Goal: Task Accomplishment & Management: Manage account settings

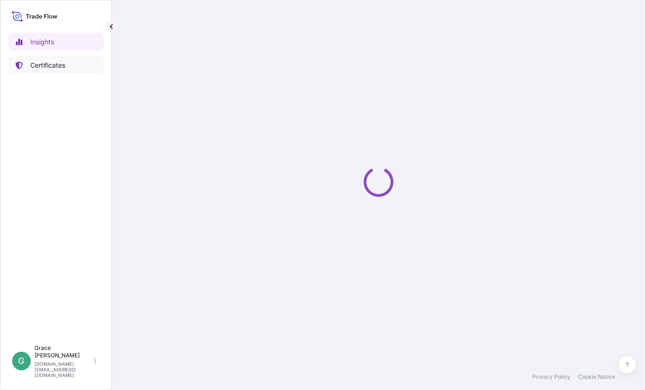
select select "2025"
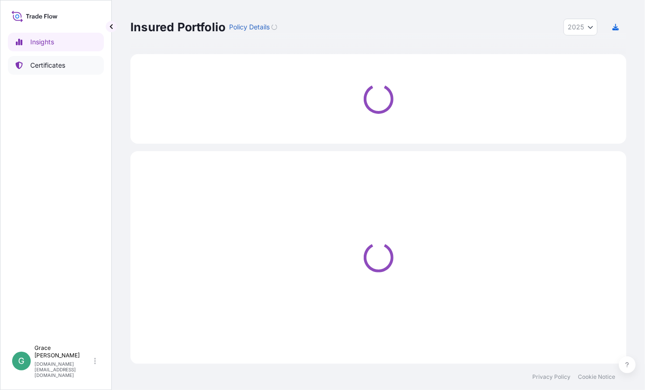
click at [55, 62] on p "Certificates" at bounding box center [47, 65] width 35 height 9
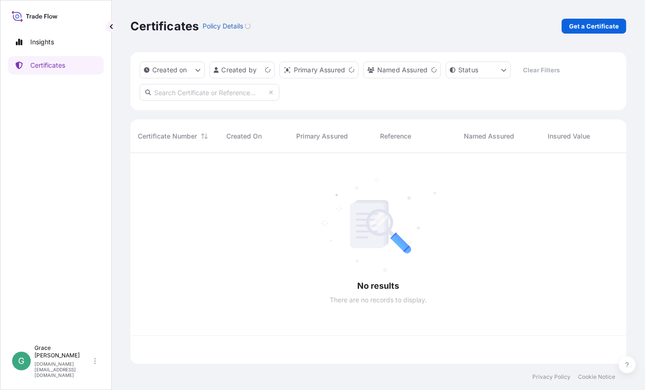
scroll to position [209, 489]
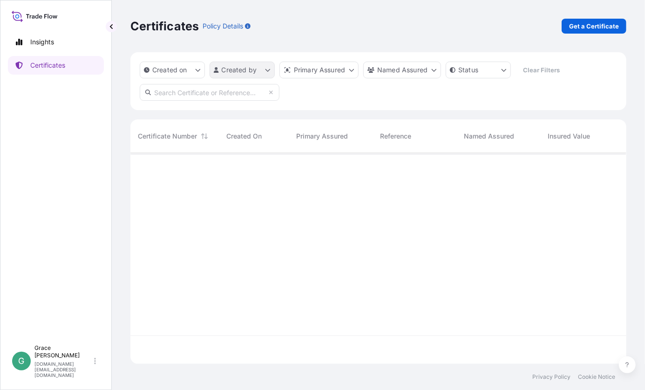
click at [268, 69] on html "Insights Certificates G [PERSON_NAME] [PERSON_NAME][DOMAIN_NAME][EMAIL_ADDRESS]…" at bounding box center [322, 195] width 645 height 390
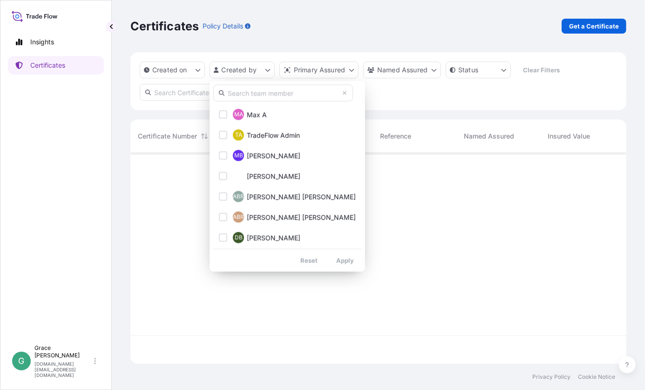
click at [271, 95] on input "text" at bounding box center [283, 92] width 140 height 17
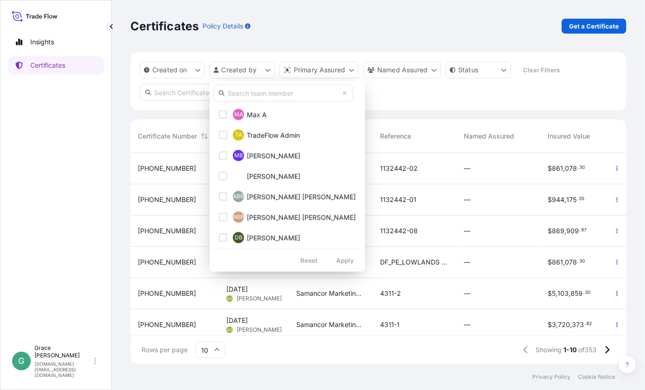
click at [243, 92] on input "text" at bounding box center [283, 92] width 140 height 17
type input "grace"
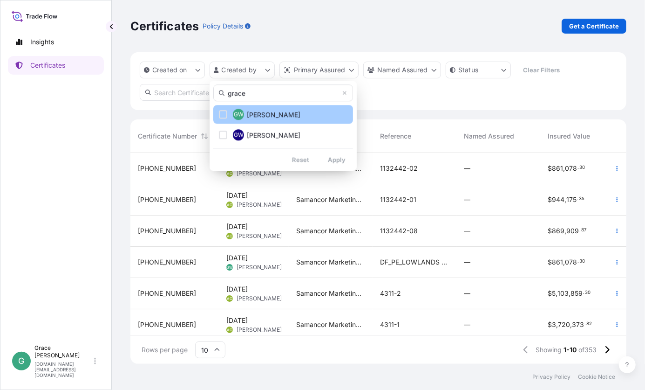
click at [223, 111] on div "Select Option" at bounding box center [223, 114] width 8 height 8
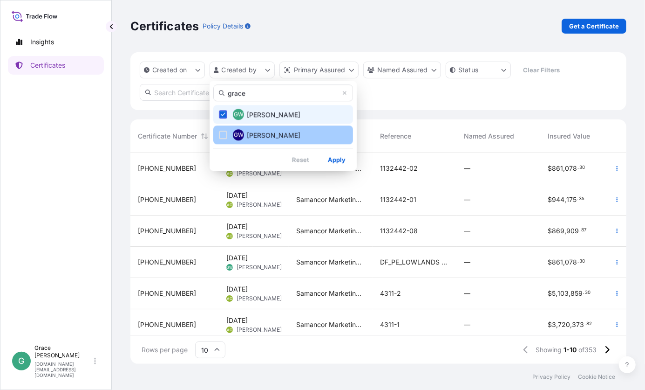
click at [220, 133] on div "Select Option" at bounding box center [223, 134] width 8 height 8
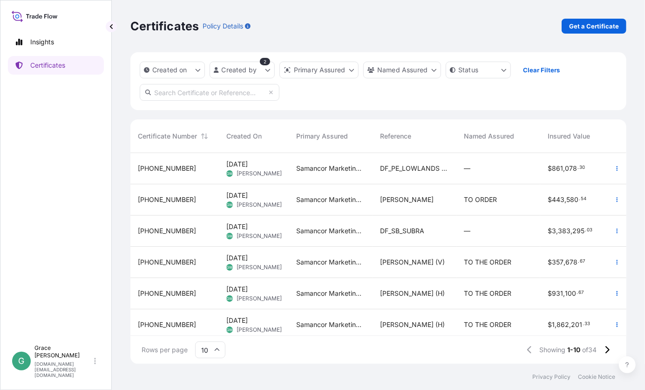
scroll to position [93, 0]
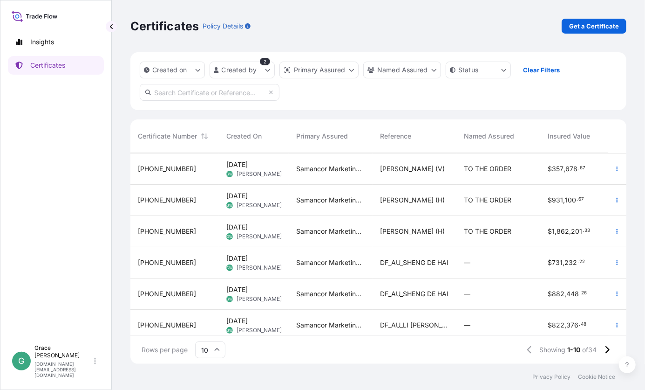
click at [437, 259] on span "DF_AU_SHENG DE HAI" at bounding box center [414, 262] width 69 height 9
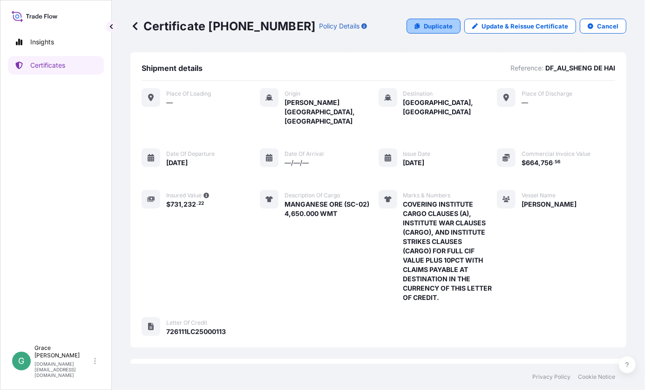
click at [425, 23] on p "Duplicate" at bounding box center [438, 25] width 29 height 9
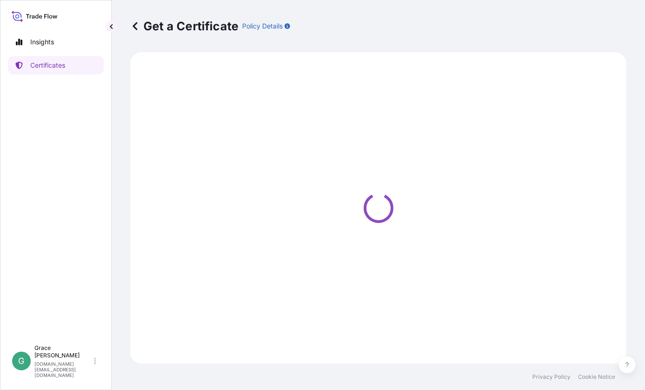
select select "Sea"
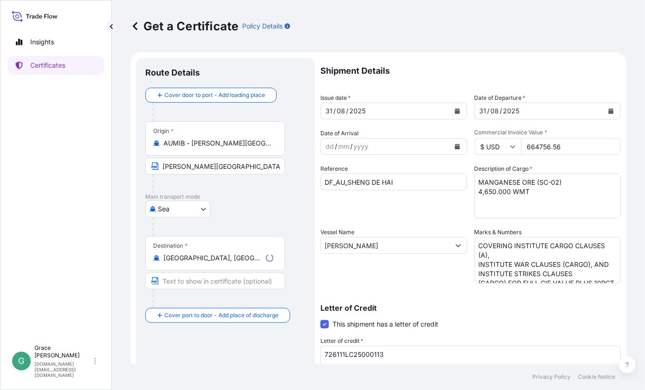
select select "31710"
click at [459, 112] on button "Calendar" at bounding box center [457, 110] width 15 height 15
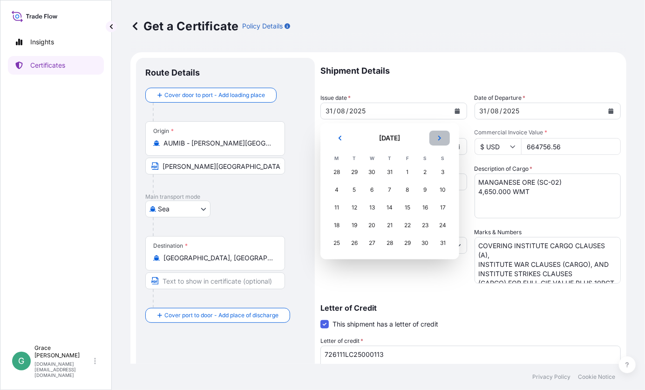
click at [444, 137] on button "Next" at bounding box center [440, 137] width 21 height 15
click at [336, 210] on div "15" at bounding box center [337, 207] width 17 height 17
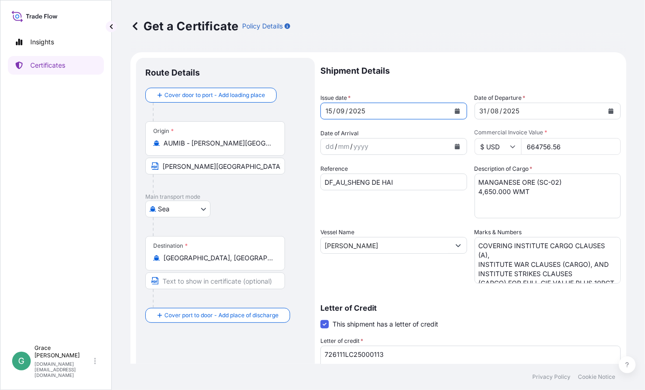
click at [609, 108] on icon "Calendar" at bounding box center [612, 111] width 6 height 6
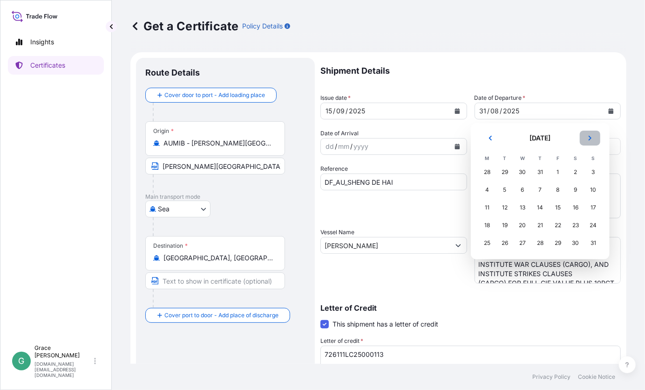
click at [591, 136] on icon "Next" at bounding box center [591, 138] width 6 height 6
click at [488, 206] on div "15" at bounding box center [487, 207] width 17 height 17
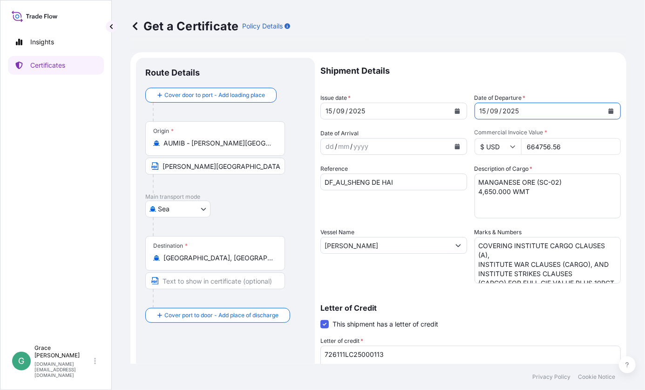
click at [564, 147] on input "664756.56" at bounding box center [572, 146] width 100 height 17
drag, startPoint x: 565, startPoint y: 146, endPoint x: 492, endPoint y: 144, distance: 73.2
click at [492, 144] on div "$ USD 664756.56" at bounding box center [548, 146] width 147 height 17
paste input "1583653.34"
type input "1583653.34"
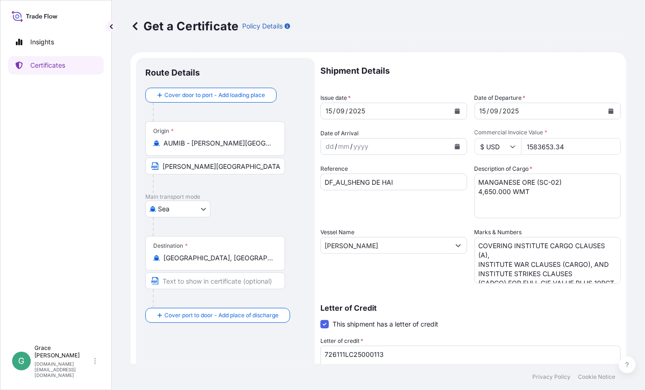
click at [394, 185] on input "DF_AU_SHENG DE HAI" at bounding box center [394, 181] width 147 height 17
drag, startPoint x: 363, startPoint y: 179, endPoint x: 349, endPoint y: 179, distance: 14.0
click at [349, 179] on input "DF_AU_SHENG DE HAI" at bounding box center [394, 181] width 147 height 17
paste input "COS PROSPERITY"
type input "DF_AU_COS PROSPERITY"
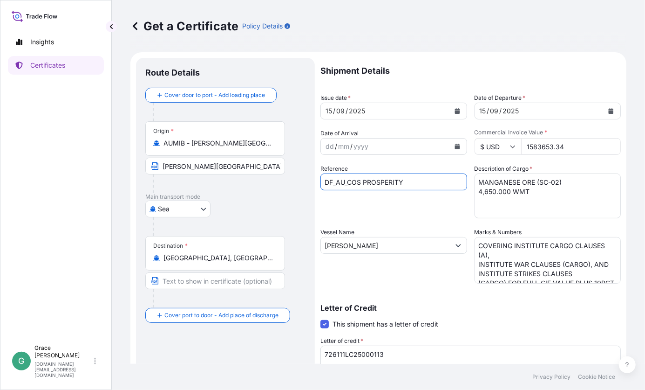
click at [382, 247] on input "[PERSON_NAME]" at bounding box center [385, 245] width 129 height 17
drag, startPoint x: 376, startPoint y: 245, endPoint x: 292, endPoint y: 240, distance: 84.0
click at [292, 240] on form "Route Details Cover door to port - Add loading place Place of loading Road / [G…" at bounding box center [378, 292] width 496 height 481
paste input "COS PROSPERITY"
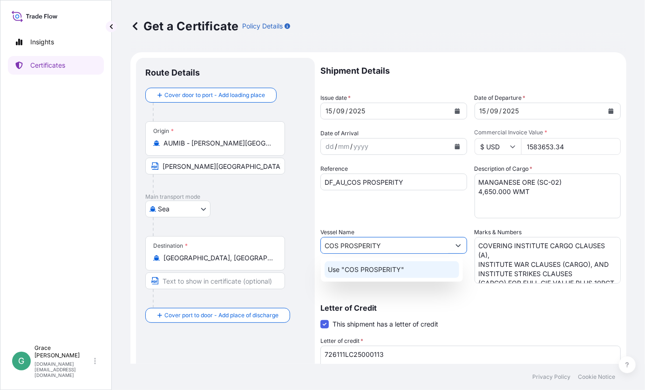
click at [406, 270] on div "Use "COS PROSPERITY"" at bounding box center [392, 269] width 135 height 17
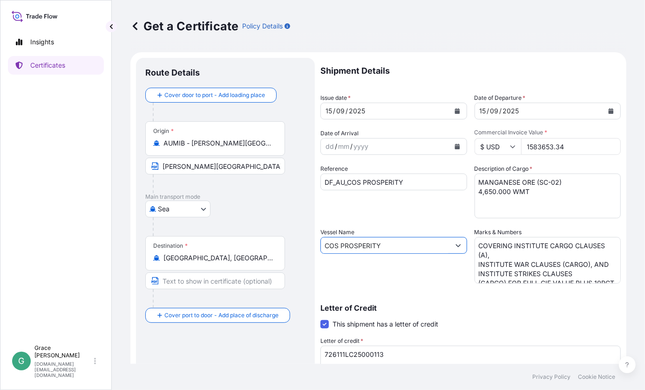
type input "COS PROSPERITY"
click at [556, 184] on textarea "MANGANESE ORE (SC-02) 4,650.000 WMT" at bounding box center [548, 195] width 147 height 45
drag, startPoint x: 545, startPoint y: 183, endPoint x: 568, endPoint y: 192, distance: 24.9
click at [545, 183] on textarea "MANGANESE ORE (SC-02) 4,650.000 WMT" at bounding box center [548, 195] width 147 height 45
drag, startPoint x: 514, startPoint y: 213, endPoint x: 497, endPoint y: 205, distance: 18.6
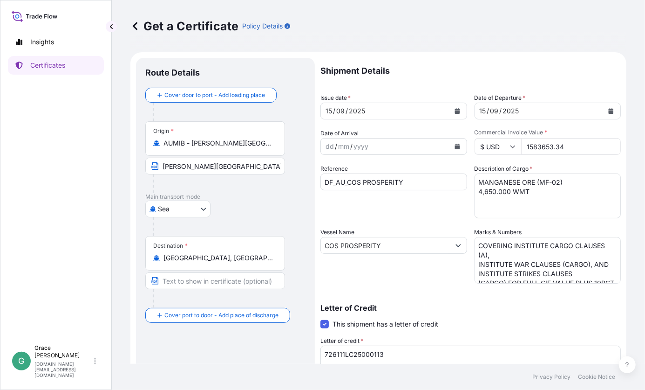
click at [514, 213] on textarea "MANGANESE ORE (SC-02) 4,650.000 WMT" at bounding box center [548, 195] width 147 height 45
drag, startPoint x: 479, startPoint y: 188, endPoint x: 468, endPoint y: 189, distance: 10.7
click at [468, 189] on div "Shipment Details Issue date * [DATE] Date of Departure * [DATE] Date of Arrival…" at bounding box center [471, 280] width 301 height 444
type textarea "MANGANESE ORE (MF-02) 10,241.000 WMT"
drag, startPoint x: 571, startPoint y: 306, endPoint x: 570, endPoint y: 300, distance: 5.9
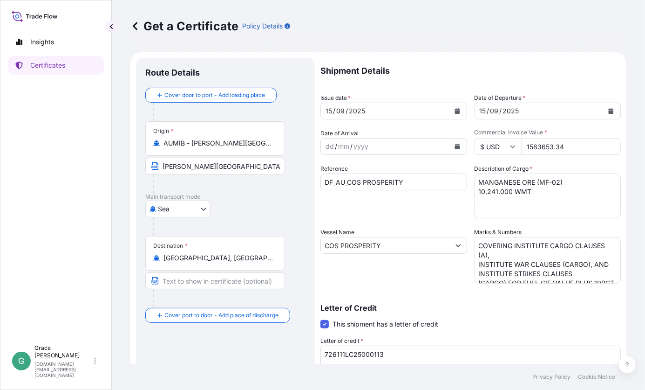
click at [571, 306] on p "Letter of Credit" at bounding box center [471, 307] width 301 height 7
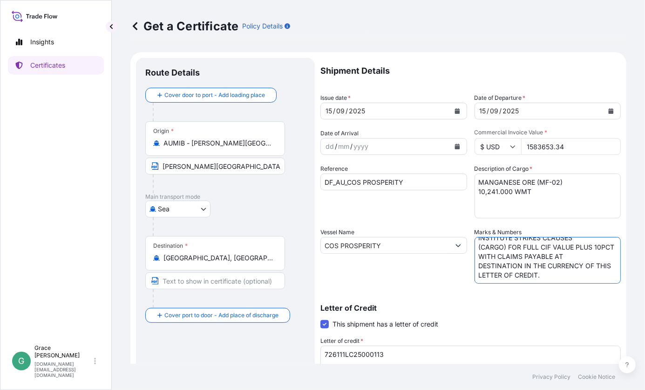
drag, startPoint x: 473, startPoint y: 244, endPoint x: 645, endPoint y: 310, distance: 184.7
click at [645, 310] on html "Insights Certificates [PERSON_NAME] [PERSON_NAME][DOMAIN_NAME][EMAIL_ADDRESS][P…" at bounding box center [322, 195] width 645 height 390
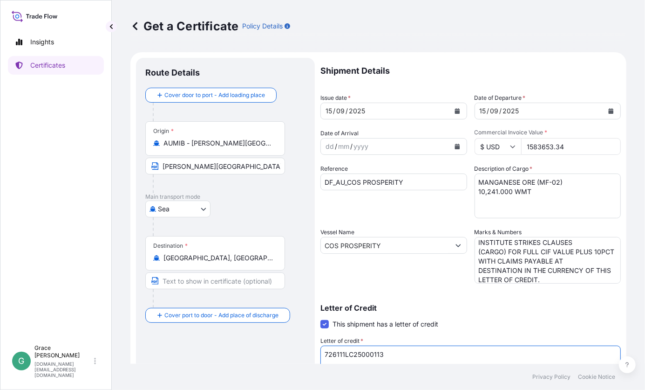
drag, startPoint x: 387, startPoint y: 355, endPoint x: 285, endPoint y: 350, distance: 102.2
click at [285, 350] on form "Route Details Cover door to port - Add loading place Place of loading Road / [G…" at bounding box center [378, 292] width 496 height 481
paste textarea "27"
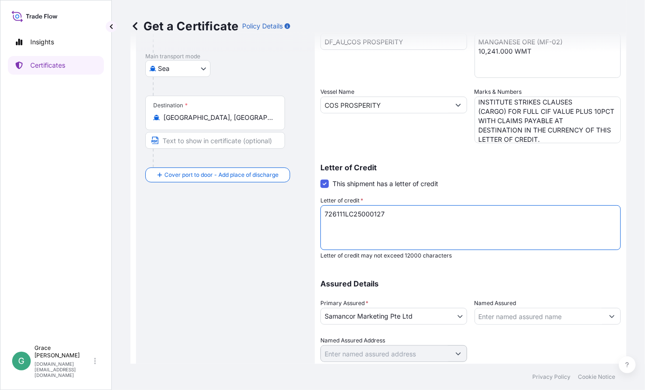
scroll to position [170, 0]
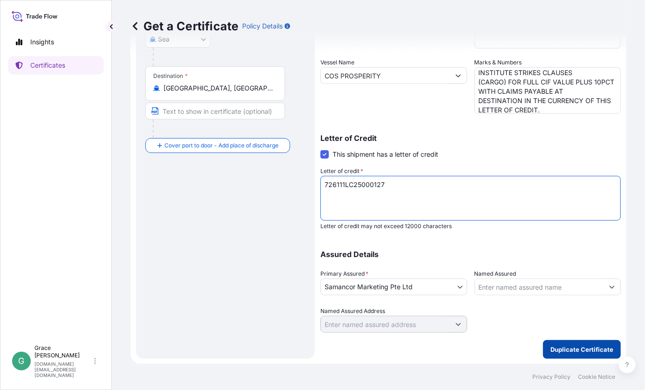
type textarea "726111LC25000127"
click at [576, 348] on p "Duplicate Certificate" at bounding box center [582, 348] width 63 height 9
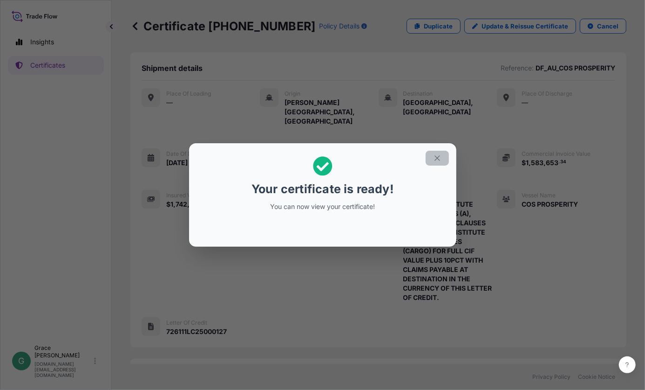
click at [441, 153] on button "button" at bounding box center [437, 158] width 23 height 15
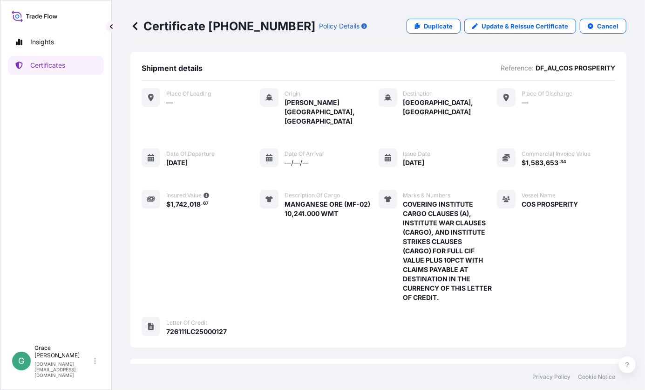
scroll to position [139, 0]
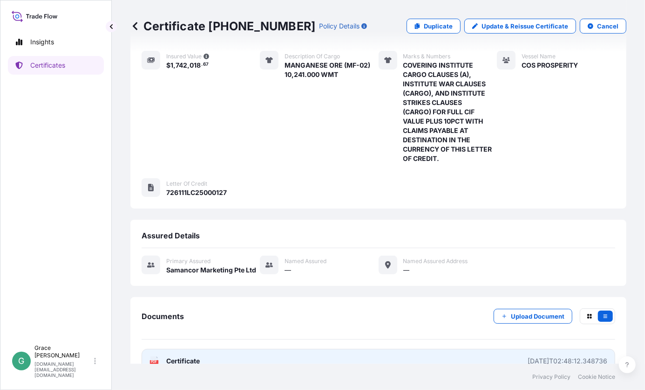
click at [203, 349] on link "PDF Certificate [DATE]T02:48:12.348736" at bounding box center [379, 361] width 474 height 24
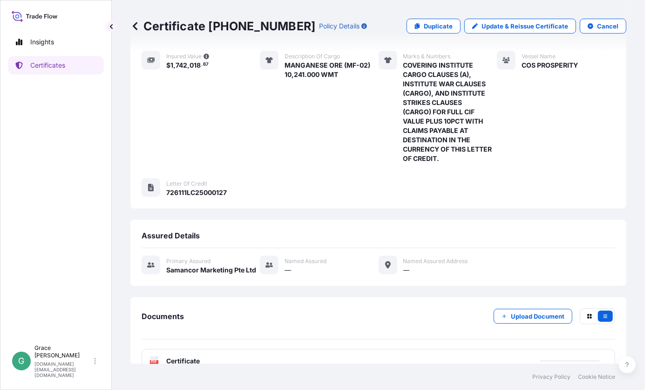
scroll to position [138, 0]
click at [424, 24] on p "Duplicate" at bounding box center [438, 25] width 29 height 9
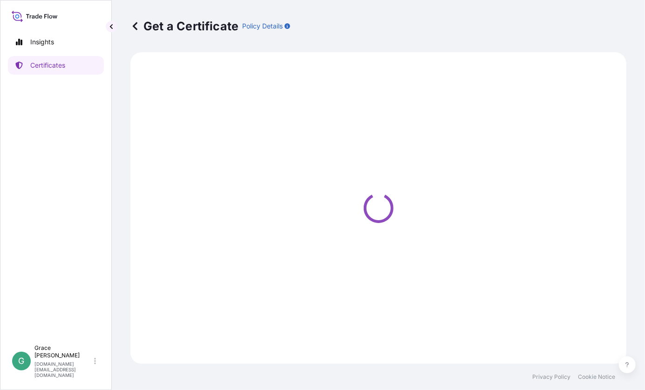
select select "Sea"
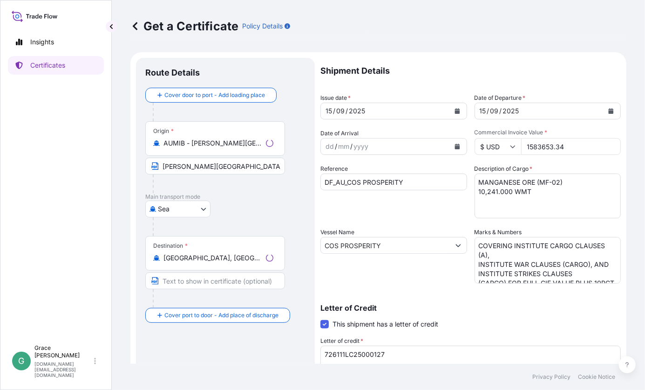
select select "31710"
drag, startPoint x: 566, startPoint y: 144, endPoint x: 503, endPoint y: 143, distance: 63.4
click at [503, 143] on div "$ USD 1583653.34" at bounding box center [548, 146] width 147 height 17
paste input "799895.21"
type input "799895.21"
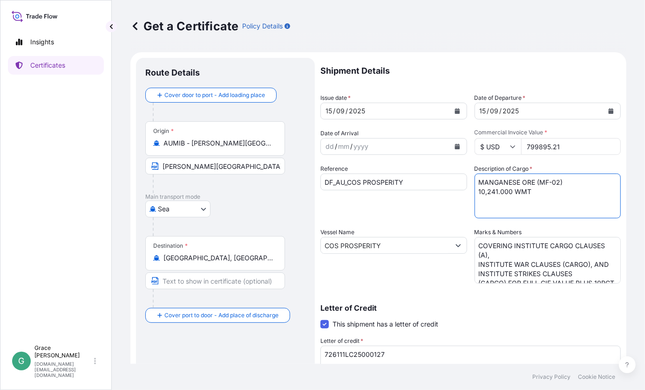
click at [519, 205] on textarea "MANGANESE ORE (MF-02) 10,241.000 WMT" at bounding box center [548, 195] width 147 height 45
click at [529, 199] on textarea "MANGANESE ORE (MF-02) 10,241.000 WMT" at bounding box center [548, 195] width 147 height 45
drag, startPoint x: 480, startPoint y: 189, endPoint x: 466, endPoint y: 191, distance: 14.1
click at [466, 191] on div "Shipment Details Issue date * [DATE] Date of Departure * [DATE] Date of Arrival…" at bounding box center [471, 280] width 301 height 444
type textarea "MANGANESE ORE (MF-02) 5,121.000 WMT"
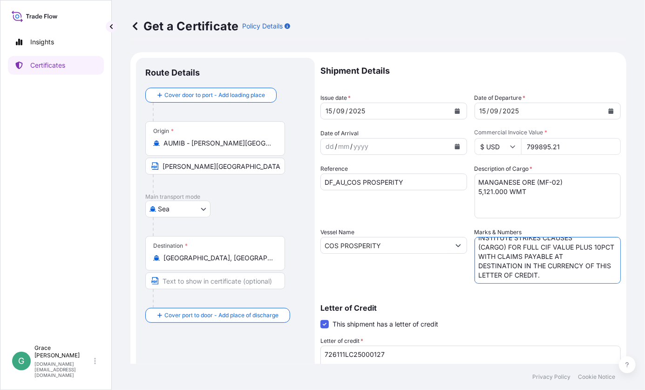
drag, startPoint x: 476, startPoint y: 243, endPoint x: 619, endPoint y: 306, distance: 156.1
click at [619, 306] on form "Route Details Cover door to port - Add loading place Place of loading Road / [G…" at bounding box center [378, 292] width 496 height 481
paste textarea
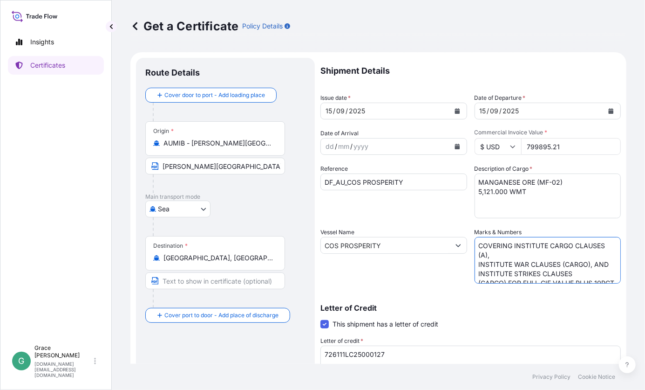
drag, startPoint x: 474, startPoint y: 263, endPoint x: 529, endPoint y: 274, distance: 56.5
click at [475, 263] on textarea "COVERING INSTITUTE CARGO CLAUSES (A), INSTITUTE WAR CLAUSES (CARGO), AND INSTIT…" at bounding box center [548, 260] width 147 height 47
type textarea "COVERING INSTITUTE CARGO CLAUSES (A), INSTITUTE WAR CLAUSES (CARGO), AND INSTIT…"
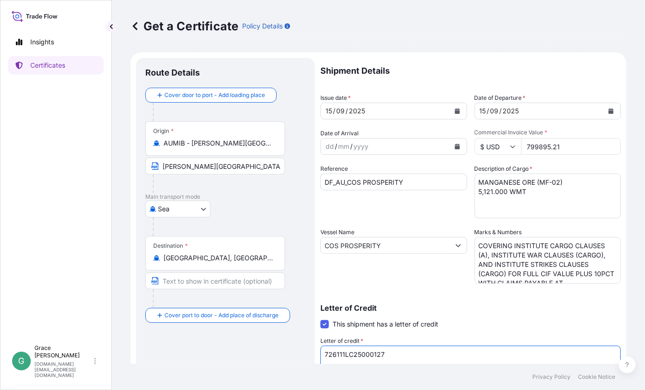
drag, startPoint x: 384, startPoint y: 356, endPoint x: 308, endPoint y: 351, distance: 76.6
click at [308, 351] on form "Route Details Cover door to port - Add loading place Place of loading Road / [G…" at bounding box center [378, 292] width 496 height 481
paste textarea "23100IL000446700"
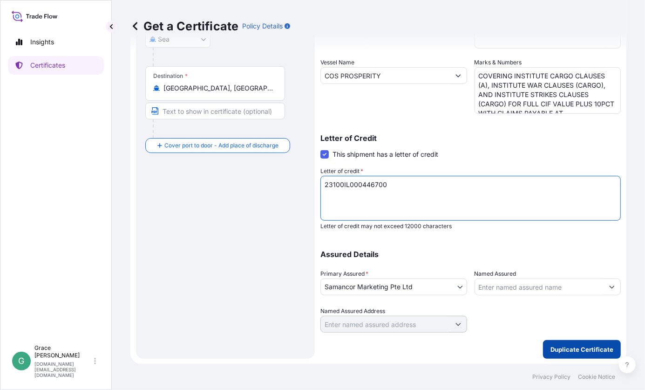
type textarea "23100IL000446700"
click at [559, 350] on p "Duplicate Certificate" at bounding box center [582, 348] width 63 height 9
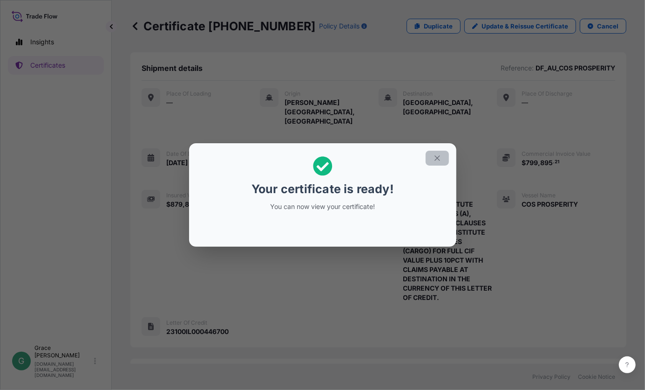
click at [437, 155] on icon "button" at bounding box center [437, 158] width 8 height 8
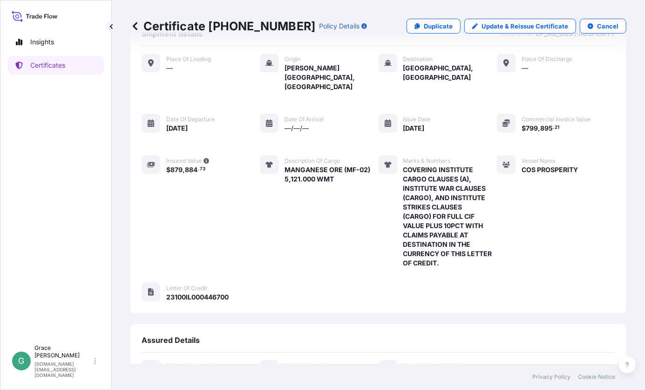
scroll to position [139, 0]
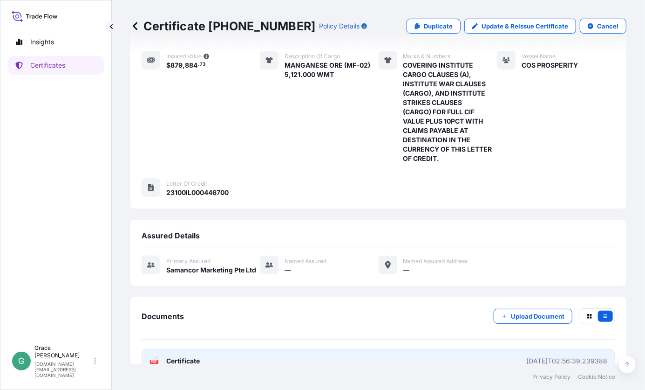
click at [231, 349] on link "PDF Certificate [DATE]T02:56:39.239388" at bounding box center [379, 361] width 474 height 24
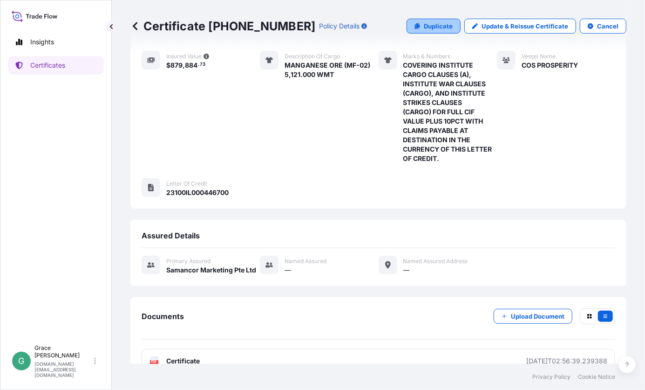
click at [426, 20] on link "Duplicate" at bounding box center [434, 26] width 54 height 15
select select "Sea"
select select "31710"
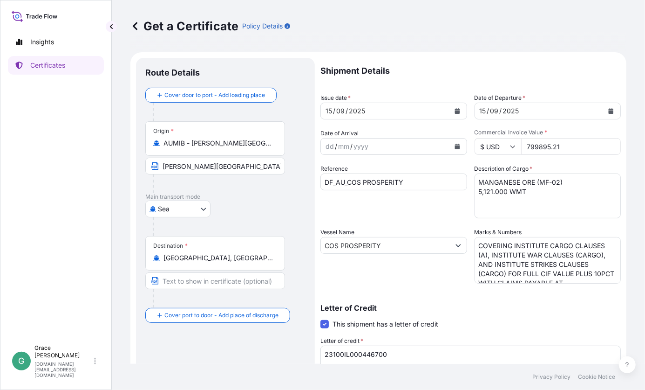
drag, startPoint x: 563, startPoint y: 147, endPoint x: 487, endPoint y: 142, distance: 76.6
click at [487, 142] on div "$ USD 799895.21" at bounding box center [548, 146] width 147 height 17
paste input "1612501.36"
type input "1612501.36"
click at [502, 200] on textarea "MANGANESE ORE (MF-02) 5,121.000 WMT" at bounding box center [548, 195] width 147 height 45
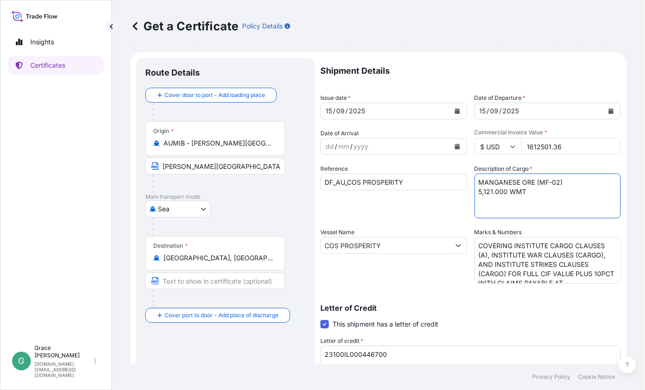
click at [487, 198] on textarea "MANGANESE ORE (MF-02) 5,121.000 WMT" at bounding box center [548, 195] width 147 height 45
drag, startPoint x: 478, startPoint y: 191, endPoint x: 470, endPoint y: 191, distance: 8.4
click at [470, 191] on div "Shipment Details Issue date * [DATE] Date of Departure * [DATE] Date of Arrival…" at bounding box center [471, 280] width 301 height 444
click at [489, 192] on textarea "MANGANESE ORE (MF-02) 5,121.000 WMT" at bounding box center [548, 195] width 147 height 45
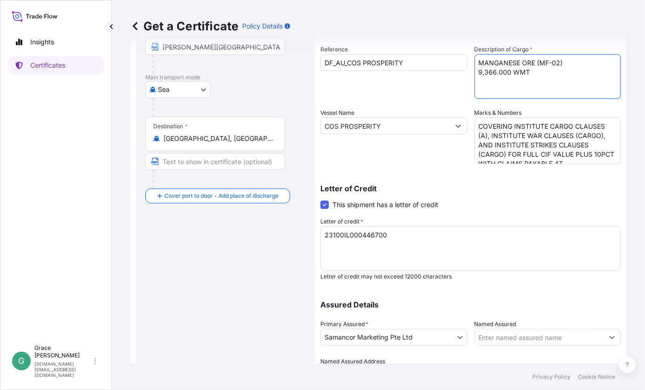
scroll to position [170, 0]
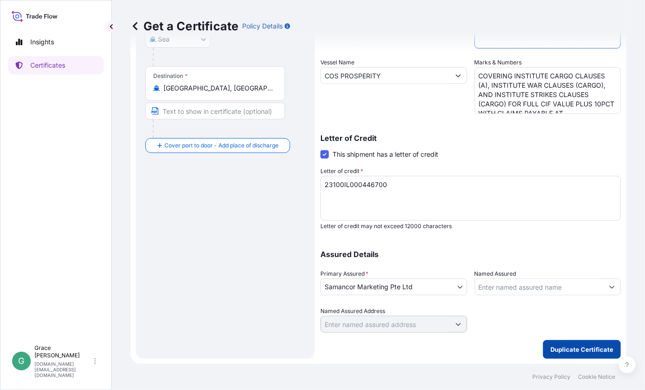
type textarea "MANGANESE ORE (MF-02) 9,366.000 WMT"
click at [555, 344] on p "Duplicate Certificate" at bounding box center [582, 348] width 63 height 9
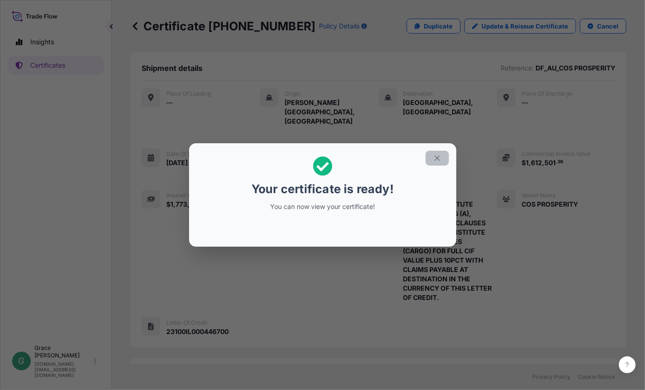
click at [437, 158] on icon "button" at bounding box center [437, 157] width 5 height 5
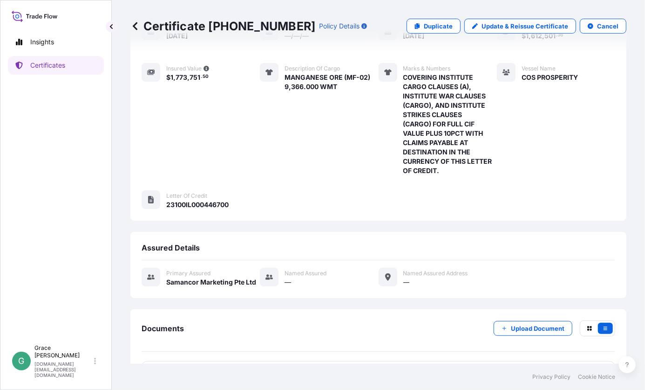
scroll to position [139, 0]
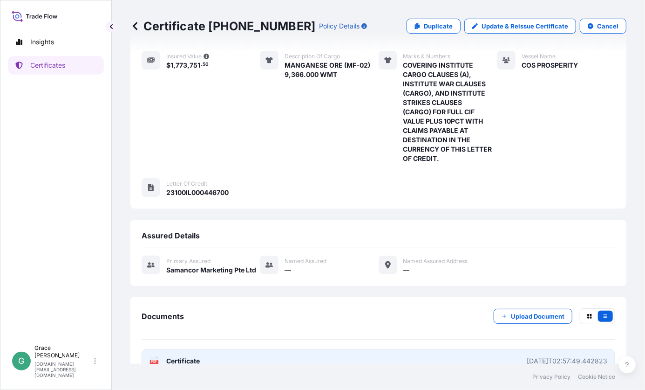
click at [248, 349] on link "PDF Certificate [DATE]T02:57:49.442823" at bounding box center [379, 361] width 474 height 24
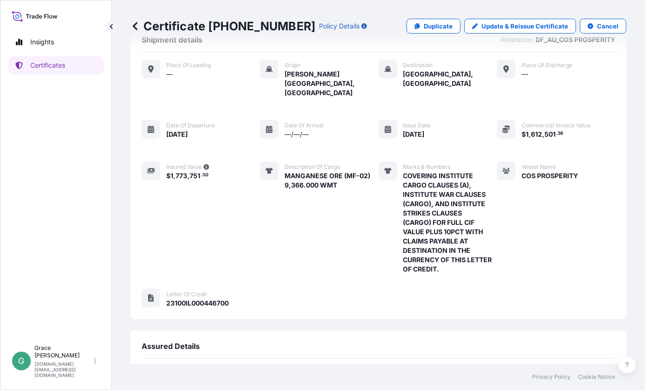
scroll to position [0, 0]
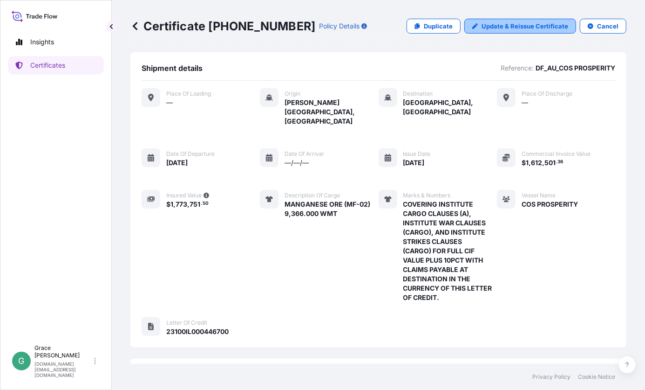
click at [491, 31] on link "Update & Reissue Certificate" at bounding box center [521, 26] width 112 height 15
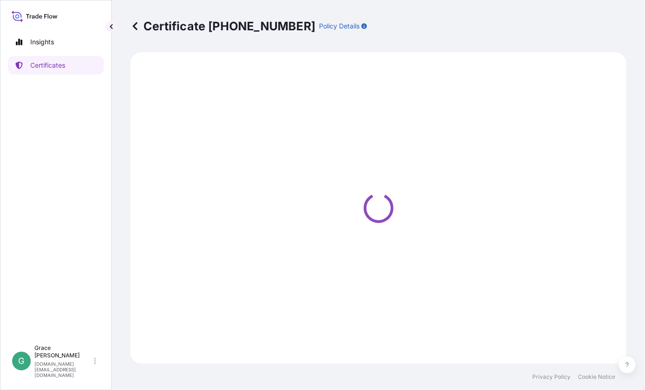
select select "Sea"
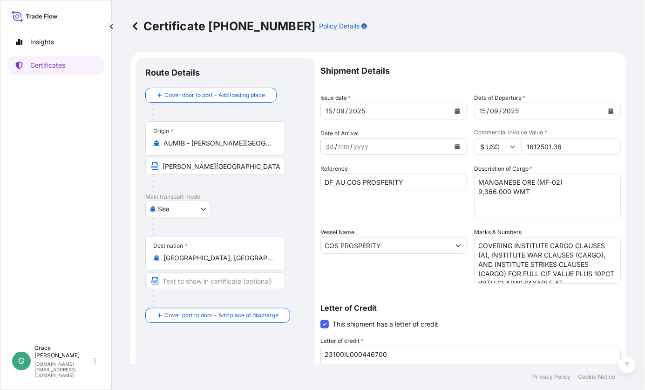
select select "31710"
click at [544, 184] on textarea "MANGANESE ORE (MF-02) 9,366.000 WMT" at bounding box center [548, 195] width 147 height 45
drag, startPoint x: 556, startPoint y: 180, endPoint x: 536, endPoint y: 181, distance: 19.6
click at [536, 181] on textarea "MANGANESE ORE (MF-02) 9,366.000 WMT" at bounding box center [548, 195] width 147 height 45
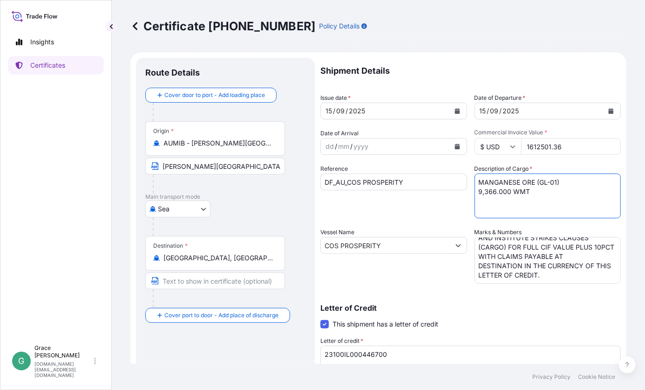
scroll to position [170, 0]
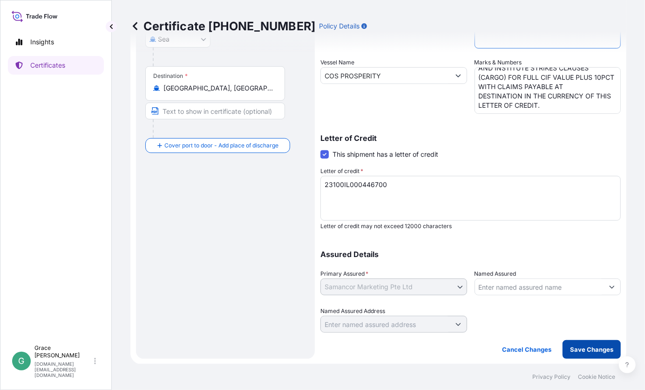
type textarea "MANGANESE ORE (GL-01) 9,366.000 WMT"
click at [577, 345] on p "Save Changes" at bounding box center [591, 348] width 43 height 9
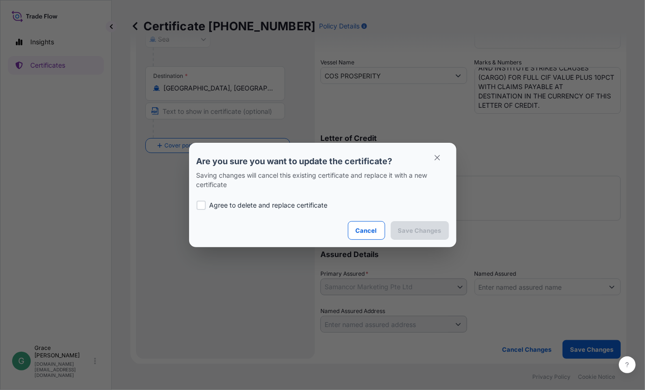
click at [280, 206] on p "Agree to delete and replace certificate" at bounding box center [269, 204] width 118 height 9
checkbox input "true"
click at [422, 231] on p "Save Changes" at bounding box center [419, 230] width 43 height 9
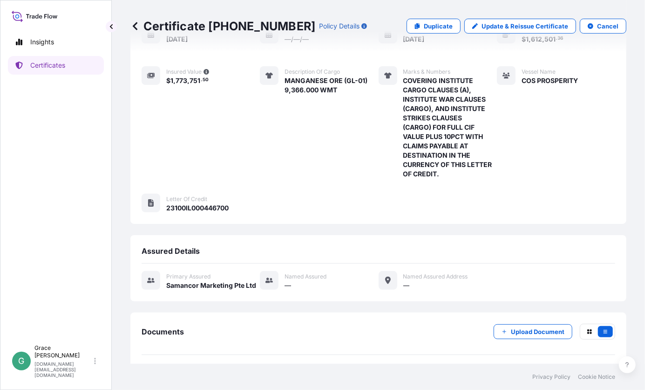
scroll to position [139, 0]
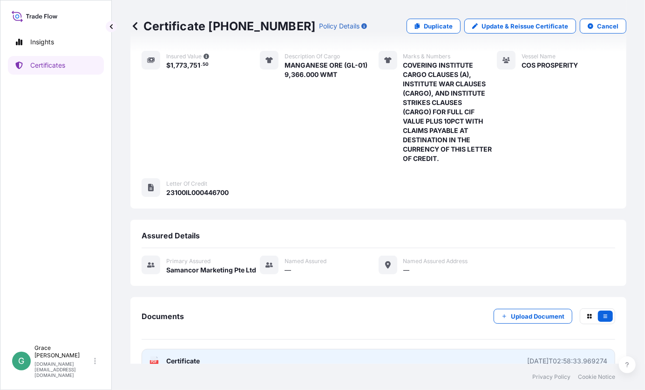
click at [224, 349] on link "PDF Certificate [DATE]T02:58:33.969274" at bounding box center [379, 361] width 474 height 24
